Goal: Information Seeking & Learning: Learn about a topic

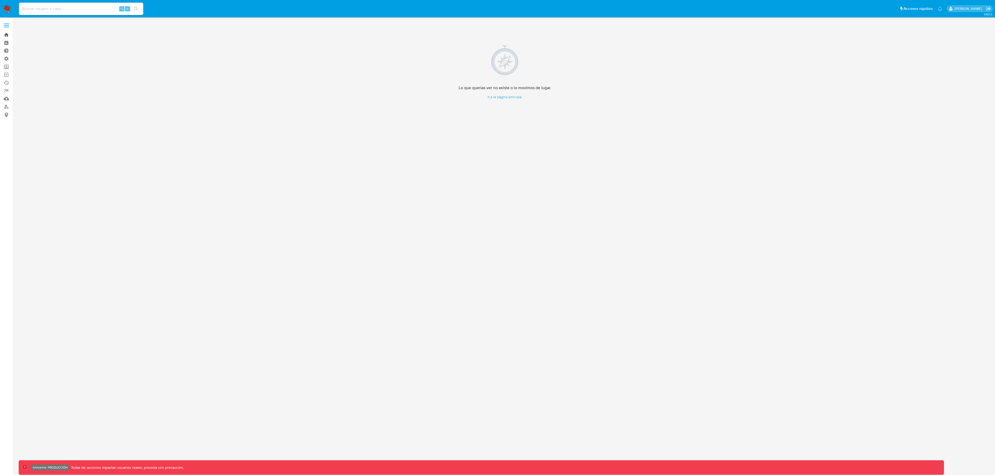
click at [8, 32] on link "Bandeja" at bounding box center [31, 35] width 62 height 8
click at [61, 11] on div "Cargando..." at bounding box center [497, 237] width 995 height 475
click at [60, 8] on div "Cargando..." at bounding box center [497, 237] width 995 height 475
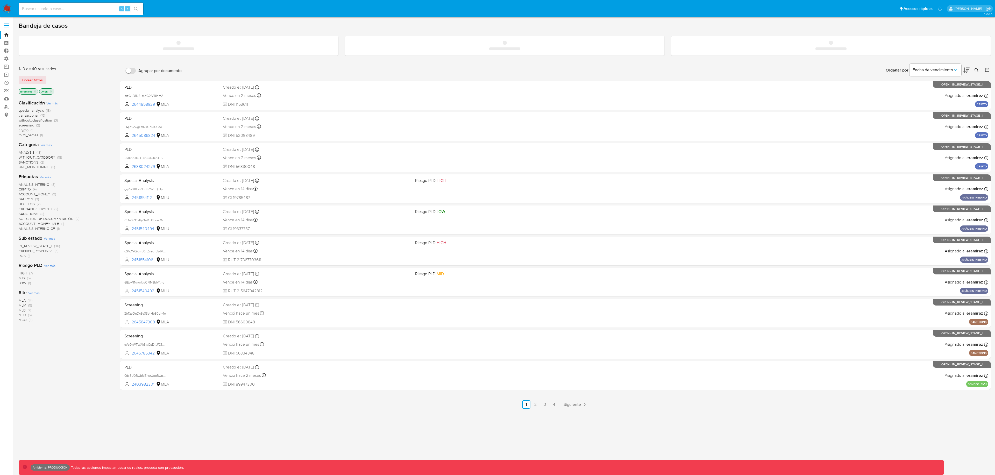
click at [60, 8] on input at bounding box center [81, 8] width 124 height 7
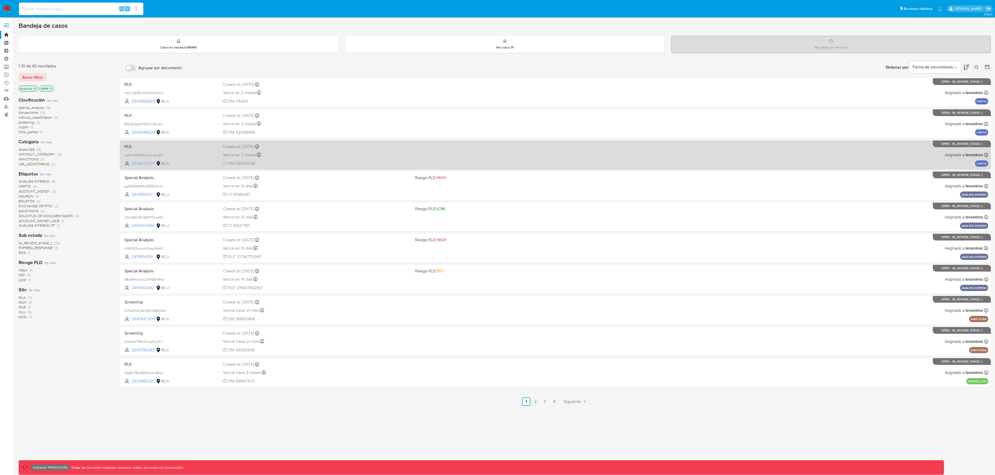
click at [142, 163] on span "2638024279" at bounding box center [143, 164] width 23 height 6
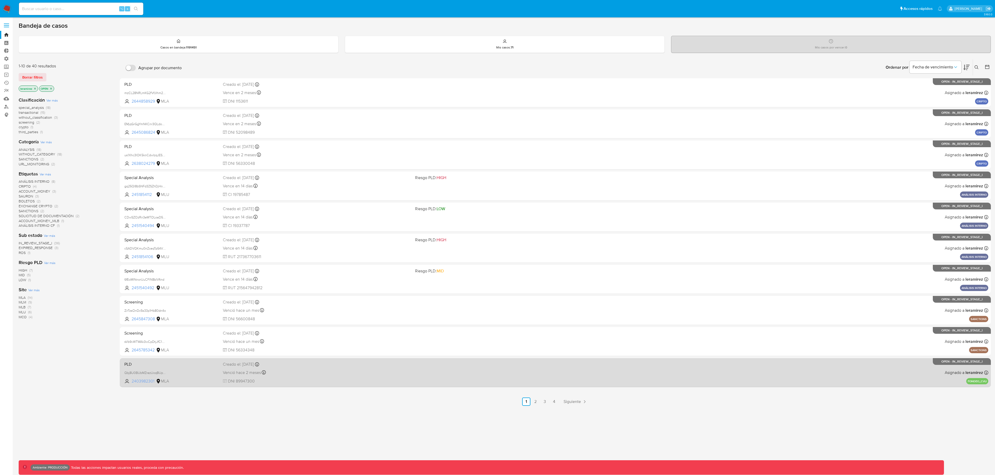
click at [150, 380] on span "2403982301" at bounding box center [143, 381] width 23 height 6
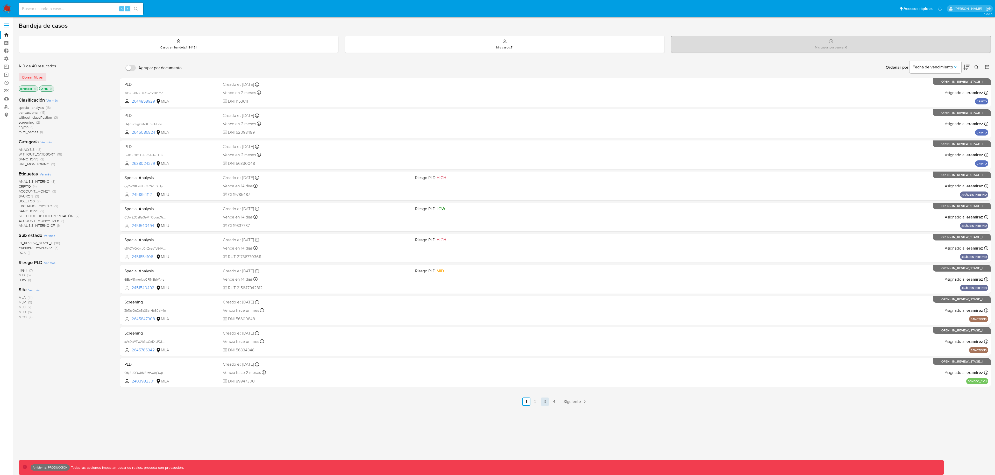
click at [542, 402] on link "3" at bounding box center [545, 401] width 8 height 8
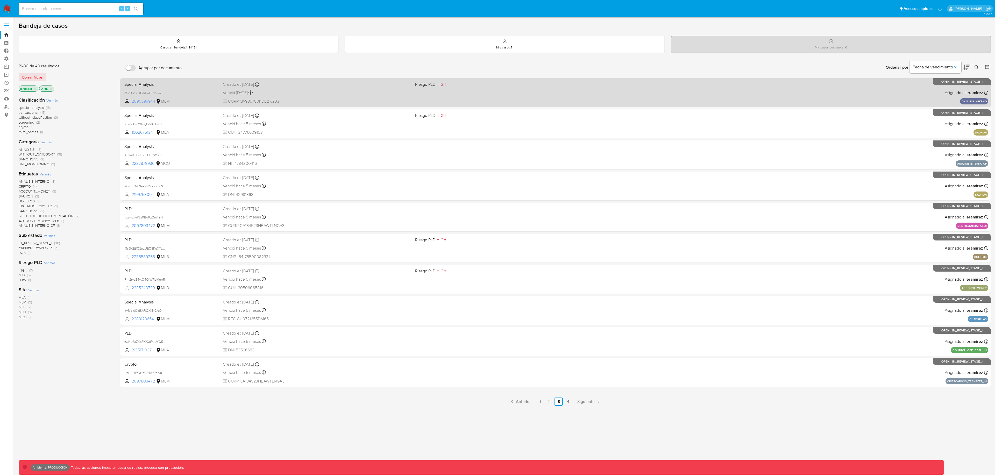
click at [149, 103] on span "2096599944" at bounding box center [143, 101] width 23 height 6
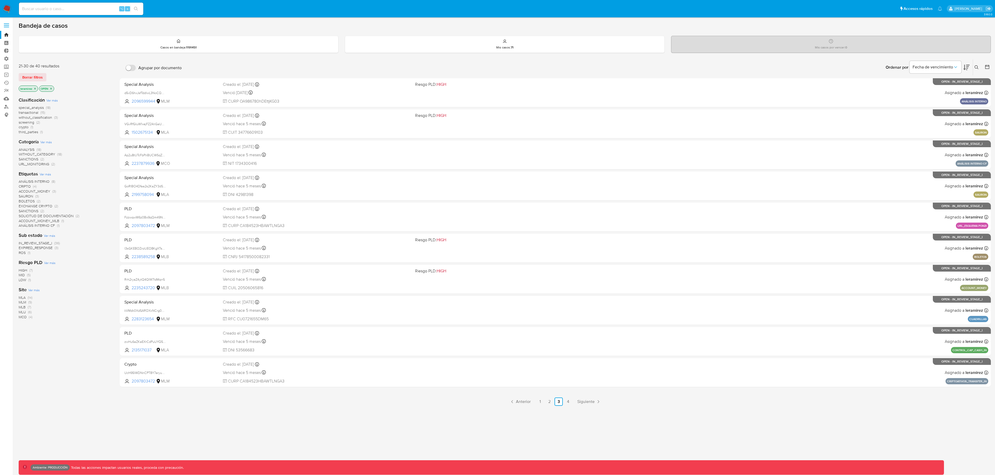
click at [35, 88] on icon "close-filter" at bounding box center [35, 89] width 2 height 2
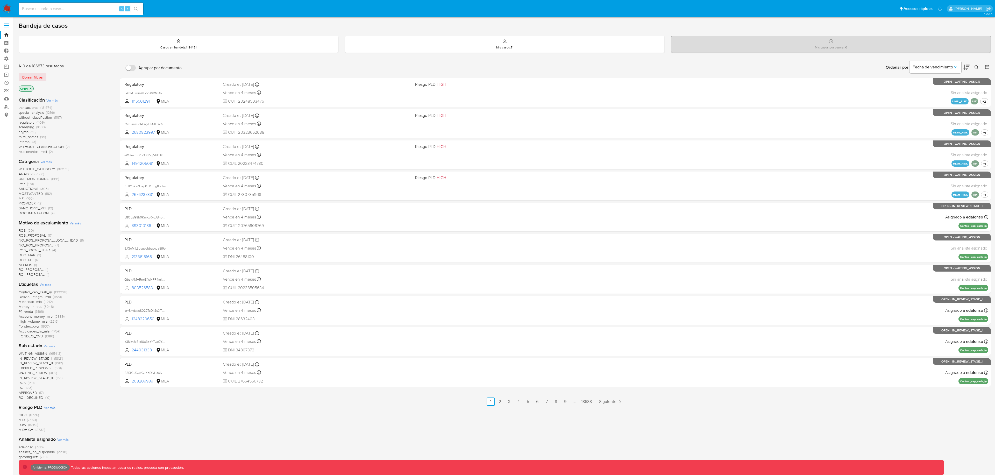
click at [32, 88] on icon "close-filter" at bounding box center [30, 88] width 3 height 3
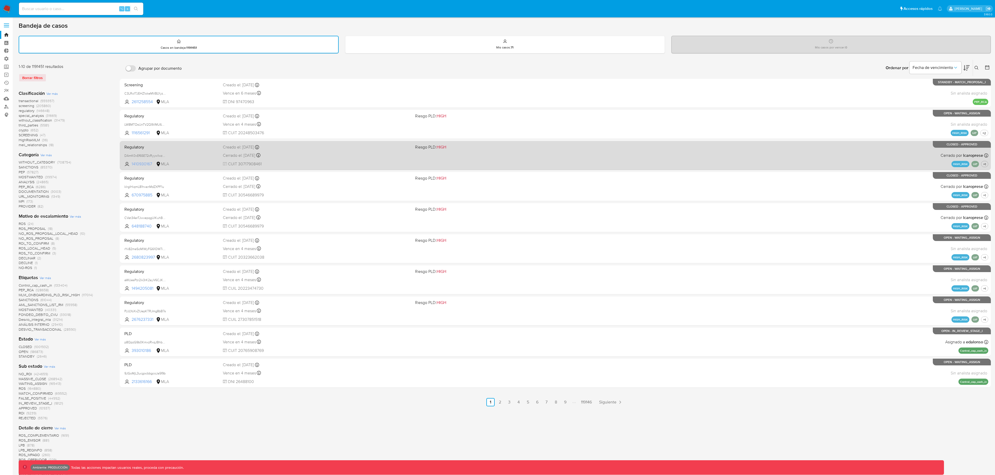
click at [140, 164] on span "1410930167" at bounding box center [143, 164] width 23 height 6
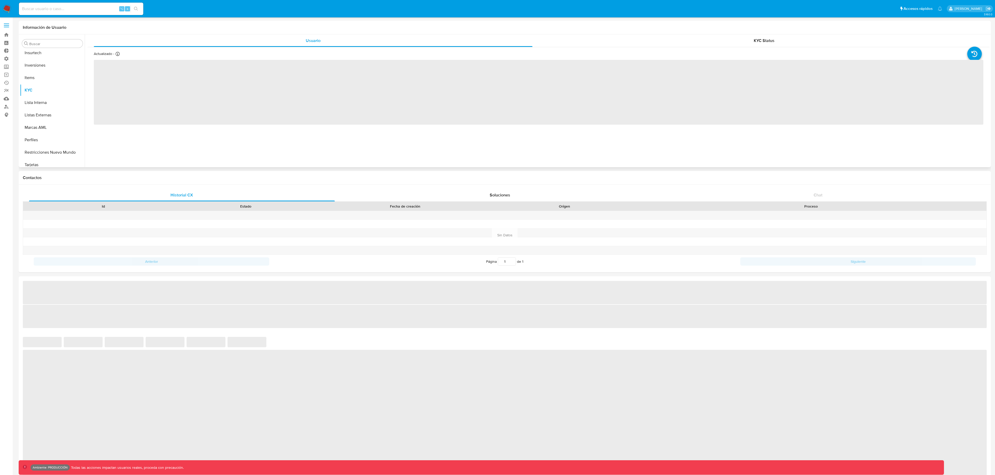
scroll to position [243, 0]
select select "10"
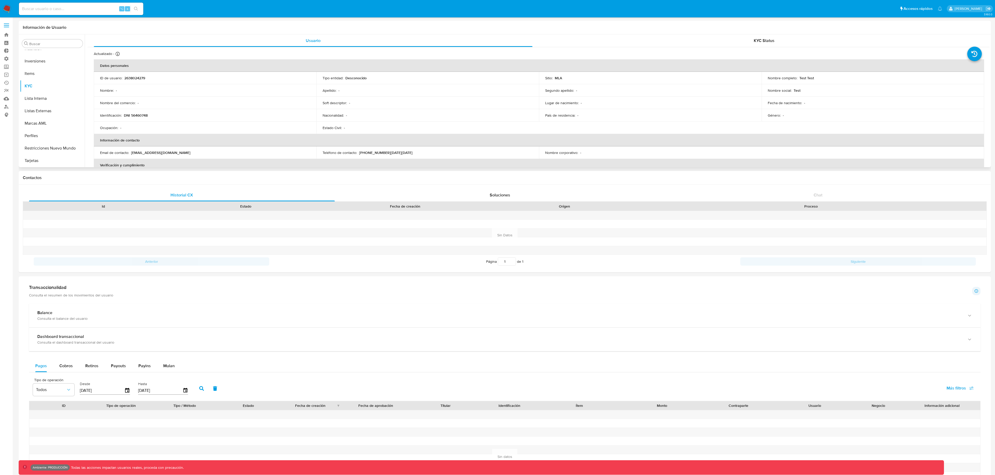
scroll to position [0, 0]
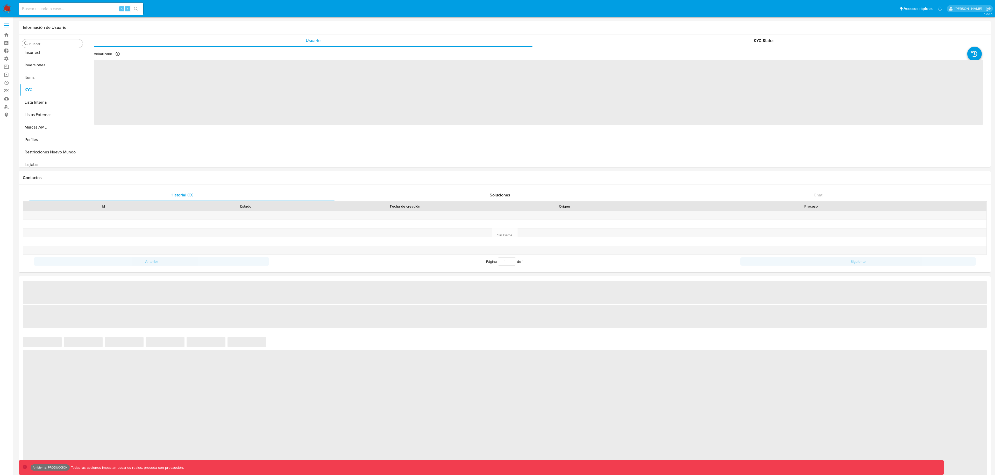
scroll to position [243, 0]
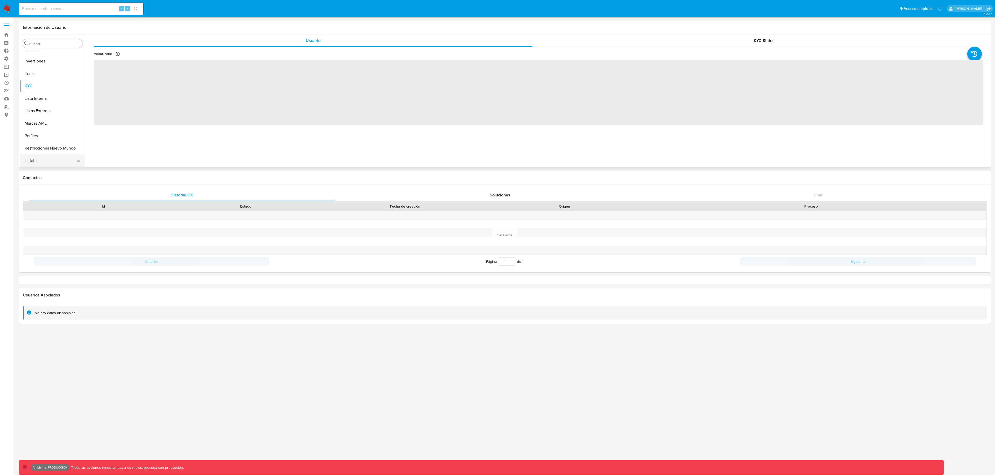
select select "10"
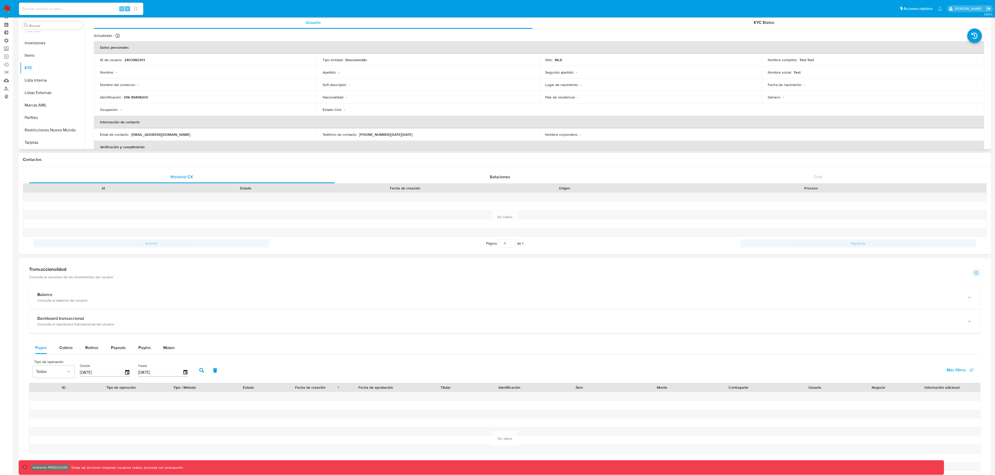
scroll to position [0, 0]
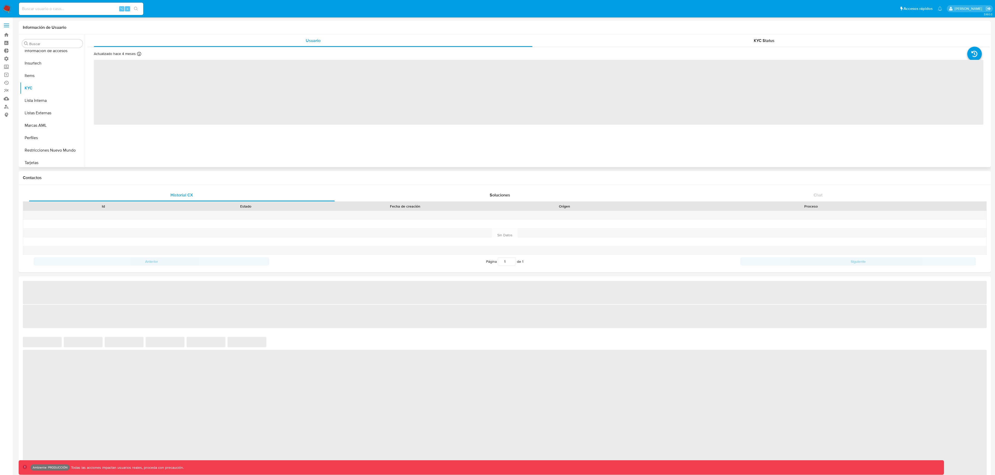
scroll to position [219, 0]
select select "10"
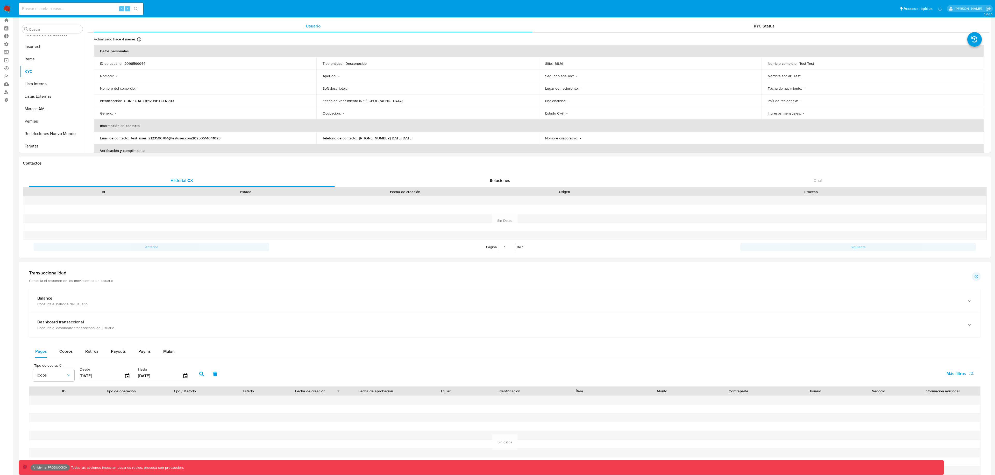
scroll to position [109, 0]
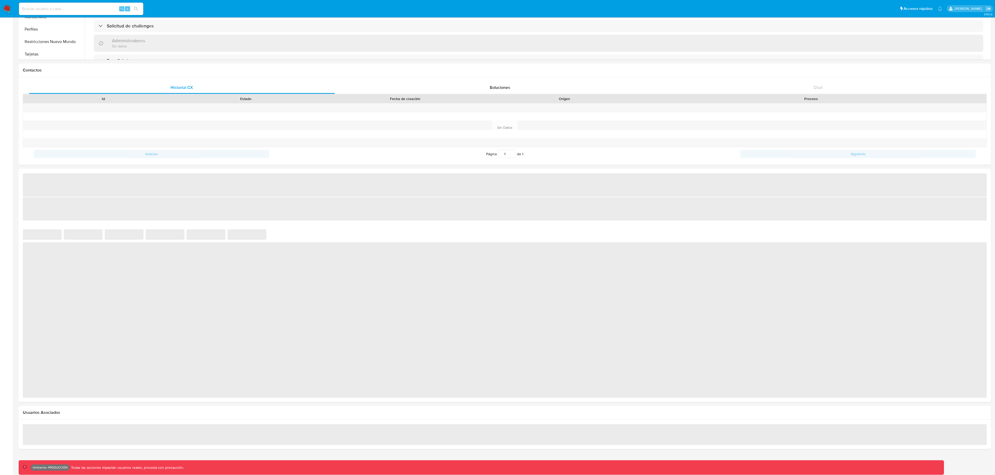
scroll to position [244, 0]
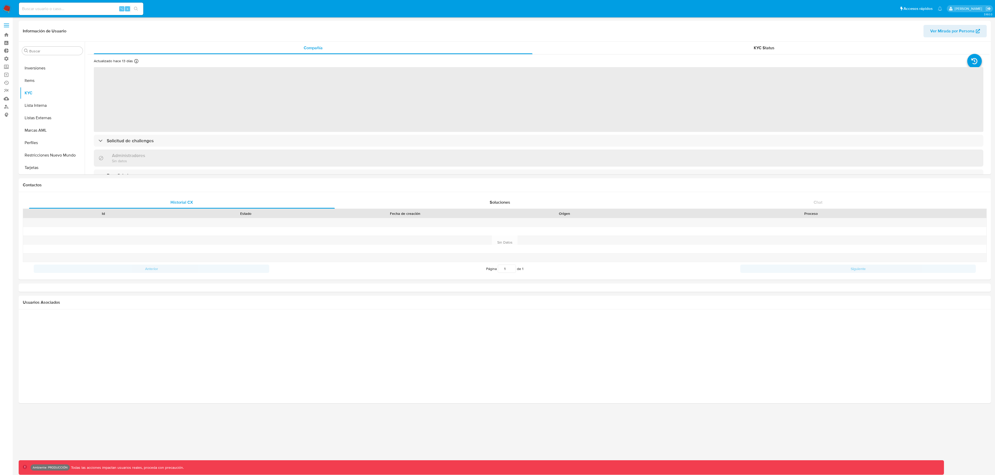
select select "10"
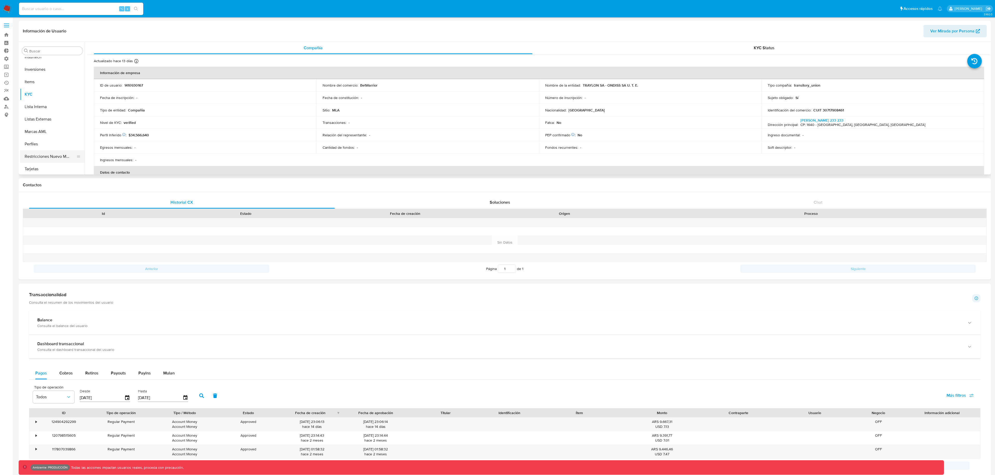
scroll to position [241, 0]
click at [42, 134] on button "Marcas AML" at bounding box center [50, 133] width 61 height 12
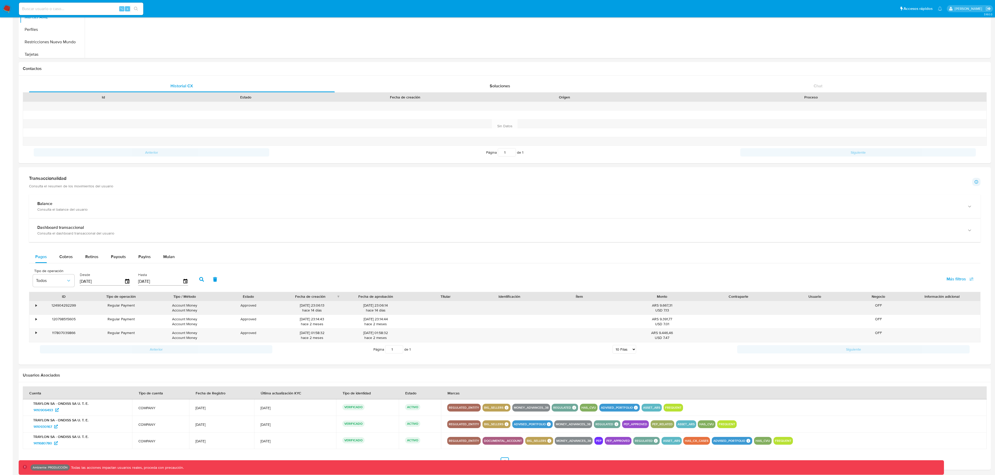
scroll to position [135, 0]
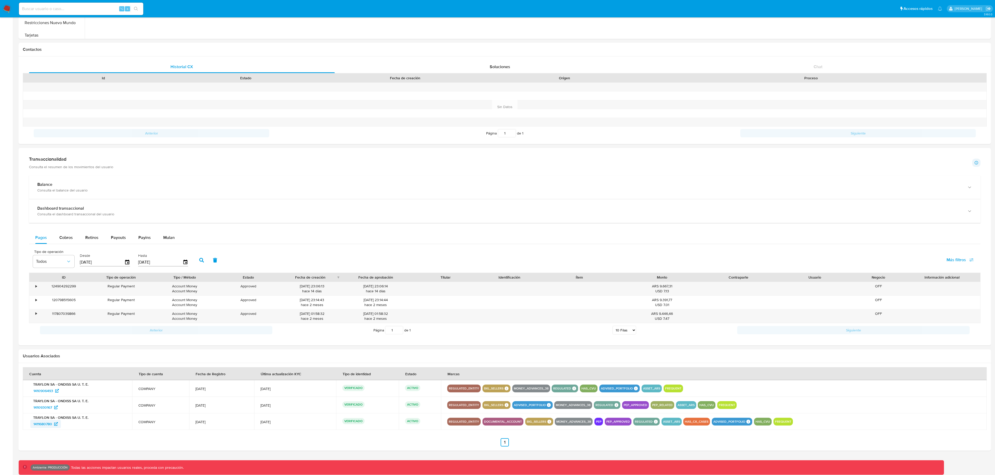
click at [40, 423] on span "1411680780" at bounding box center [42, 424] width 19 height 8
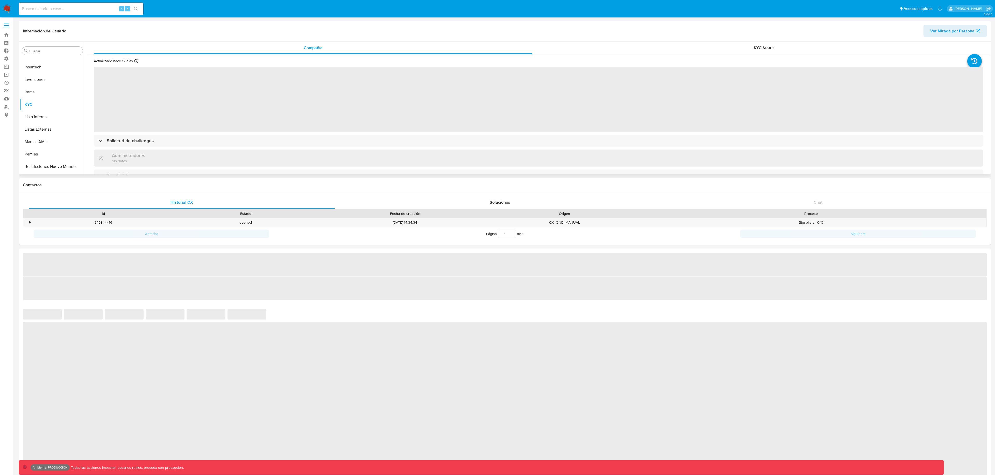
scroll to position [244, 0]
select select "10"
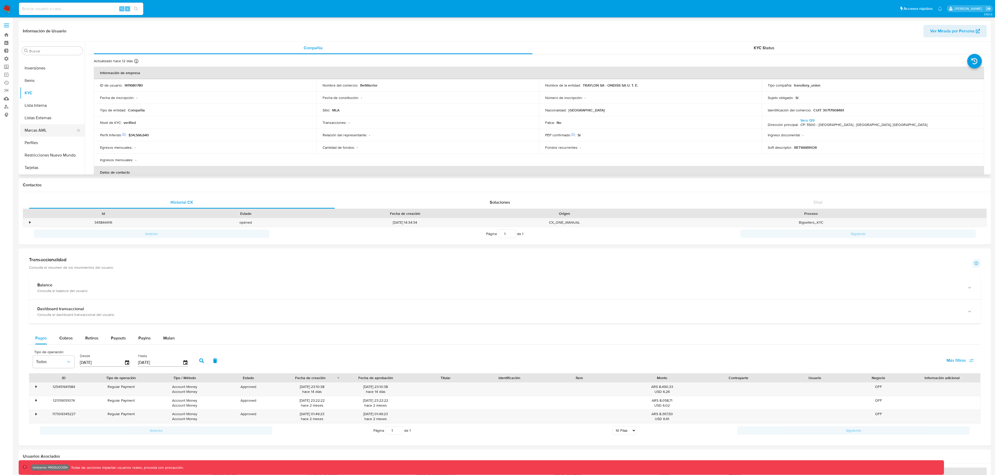
click at [56, 132] on button "Marcas AML" at bounding box center [50, 130] width 61 height 12
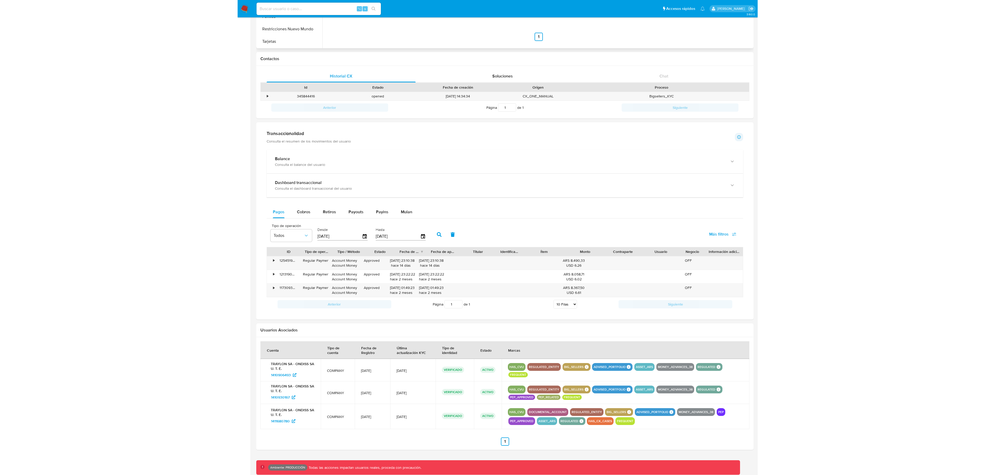
scroll to position [101, 0]
